Goal: Information Seeking & Learning: Learn about a topic

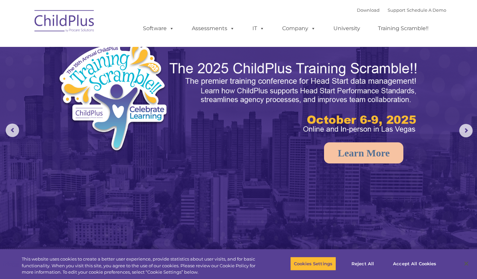
select select "MEDIUM"
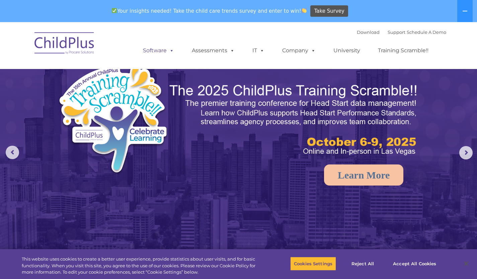
click at [151, 54] on link "Software" at bounding box center [158, 50] width 44 height 13
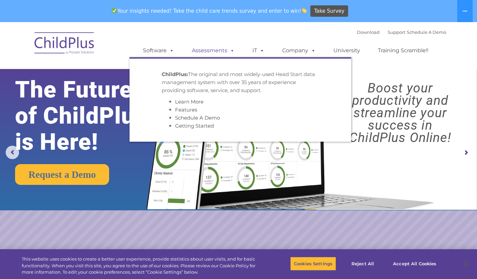
click at [206, 54] on link "Assessments" at bounding box center [213, 50] width 56 height 13
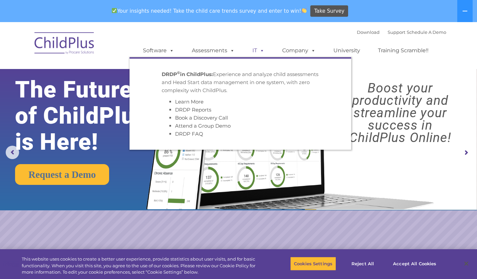
click at [251, 46] on link "IT" at bounding box center [258, 50] width 25 height 13
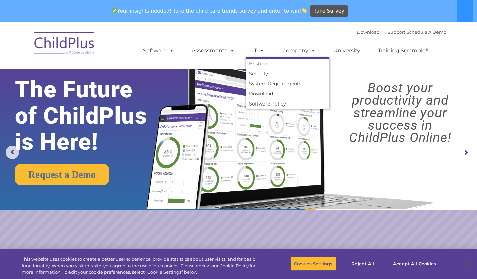
click at [294, 52] on link "Company" at bounding box center [298, 50] width 47 height 13
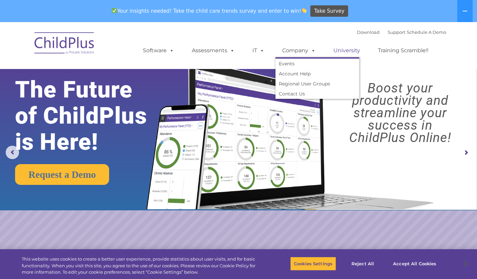
click at [345, 52] on link "University" at bounding box center [347, 50] width 40 height 13
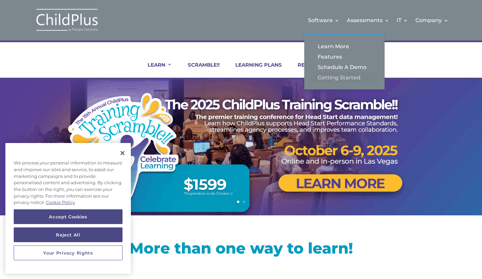
click at [335, 83] on link "Getting Started" at bounding box center [344, 77] width 67 height 10
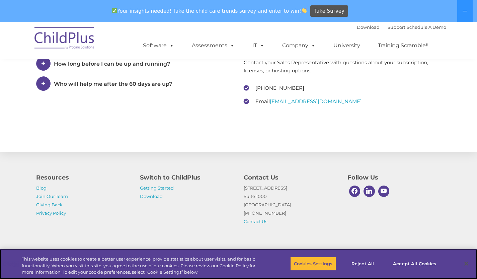
scroll to position [1033, 0]
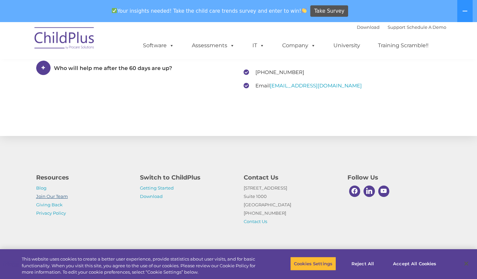
click at [61, 195] on link "Join Our Team" at bounding box center [52, 195] width 32 height 5
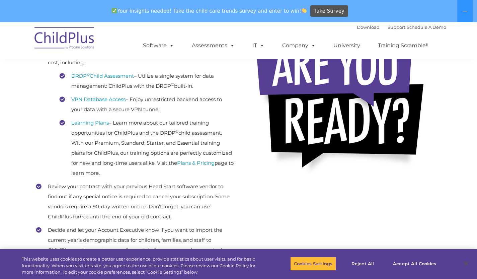
scroll to position [0, 0]
